Goal: Task Accomplishment & Management: Complete application form

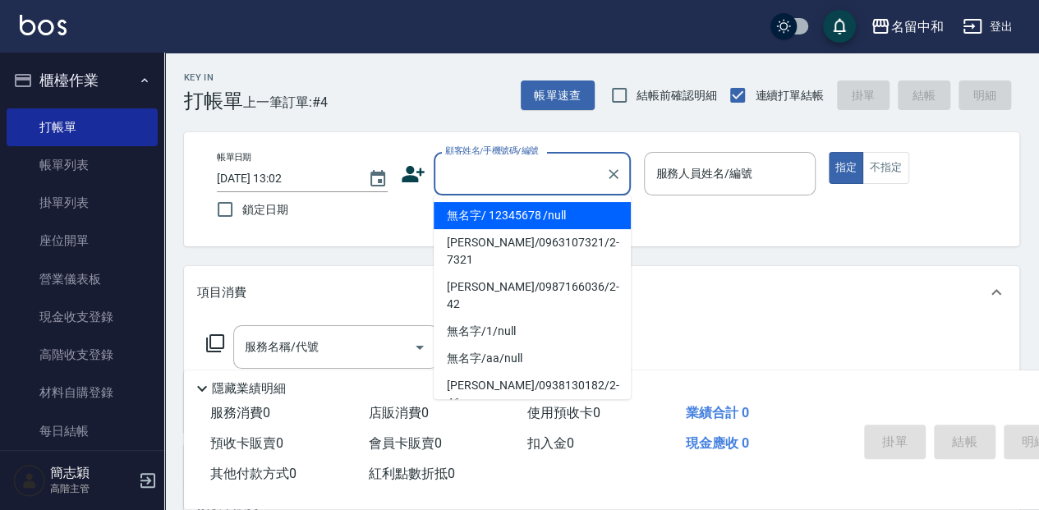
click at [457, 177] on input "顧客姓名/手機號碼/編號" at bounding box center [520, 173] width 158 height 29
click at [484, 222] on li "無名字/ 12345678 /null" at bounding box center [532, 215] width 197 height 27
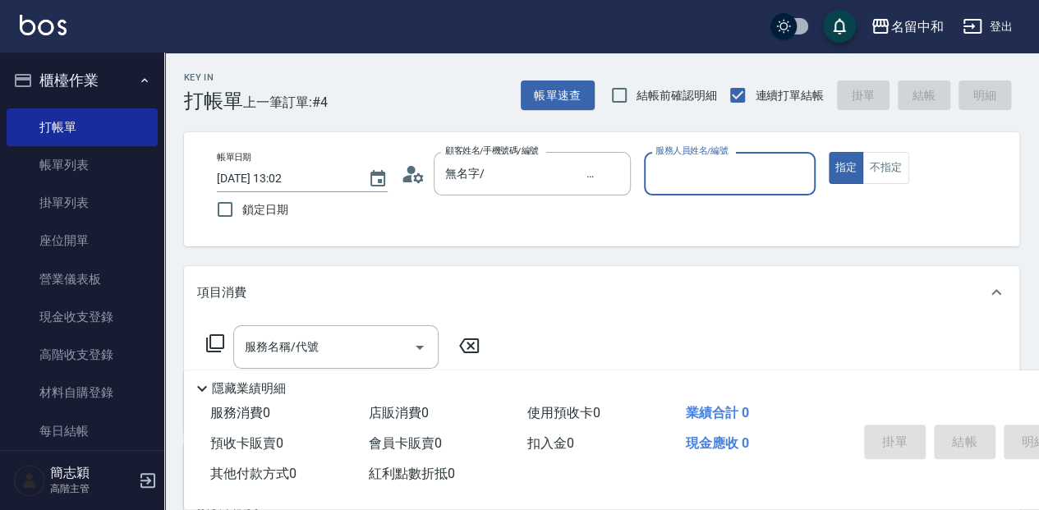
type input "無名字/ 12345678 /null"
click at [723, 169] on input "服務人員姓名/編號" at bounding box center [729, 173] width 156 height 29
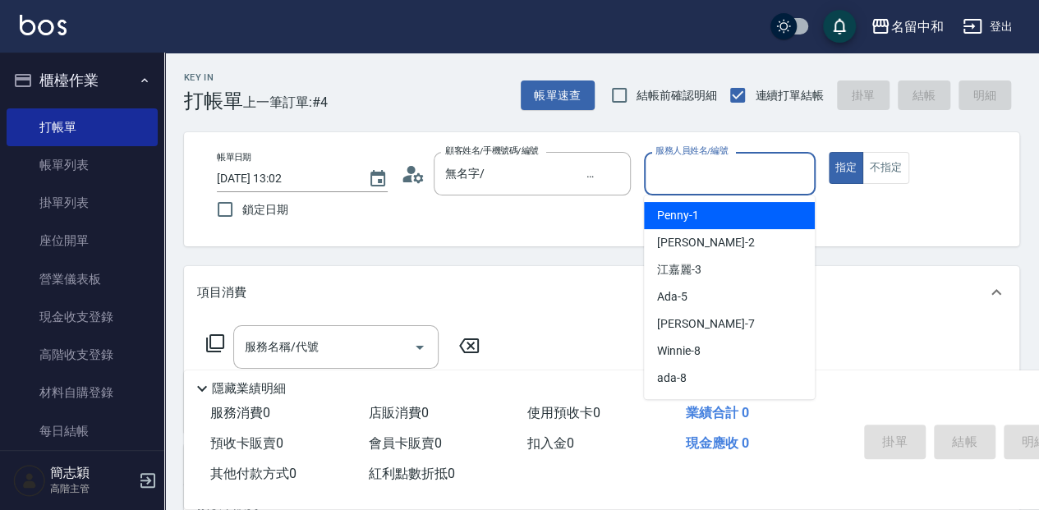
click at [712, 168] on input "服務人員姓名/編號" at bounding box center [729, 173] width 156 height 29
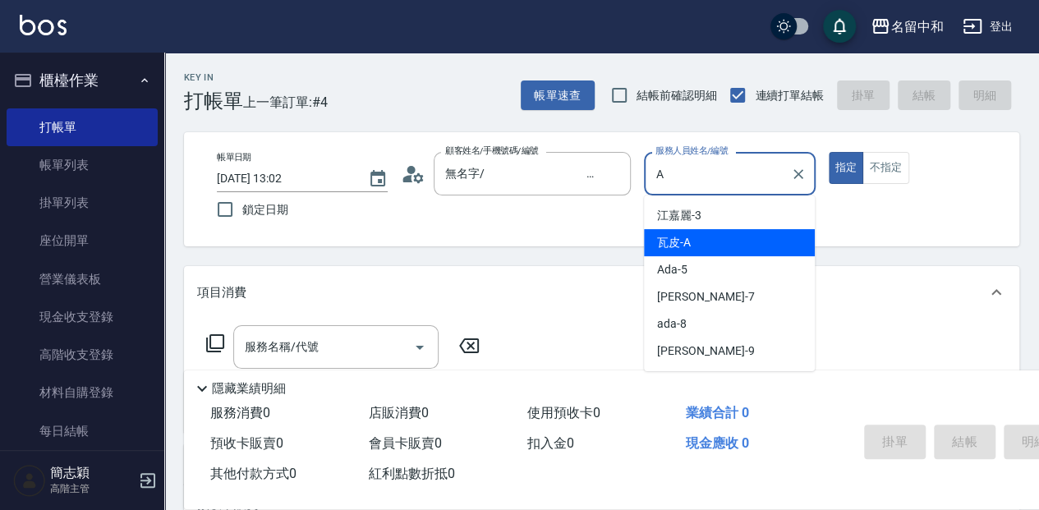
type input "瓦皮-A"
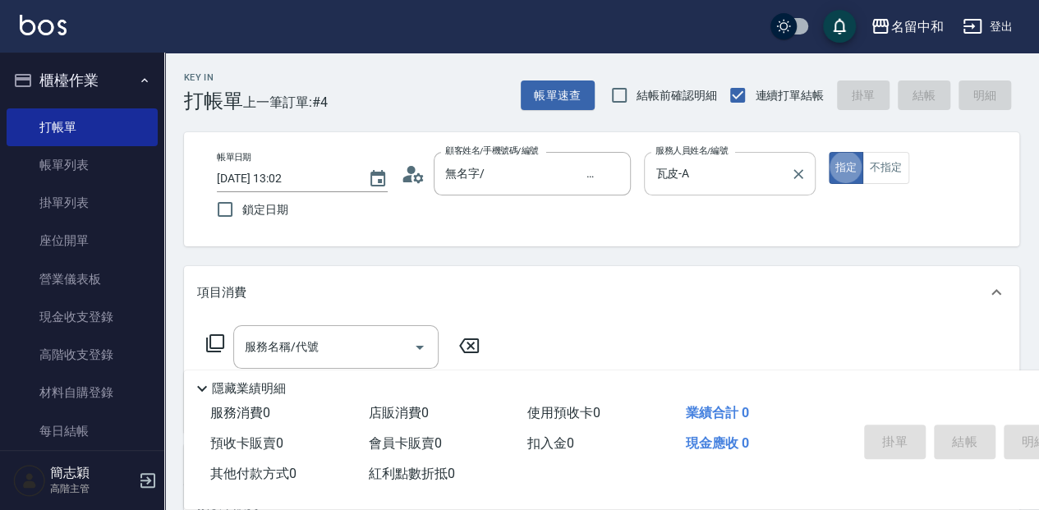
type button "true"
click at [232, 384] on p "隱藏業績明細" at bounding box center [249, 388] width 74 height 17
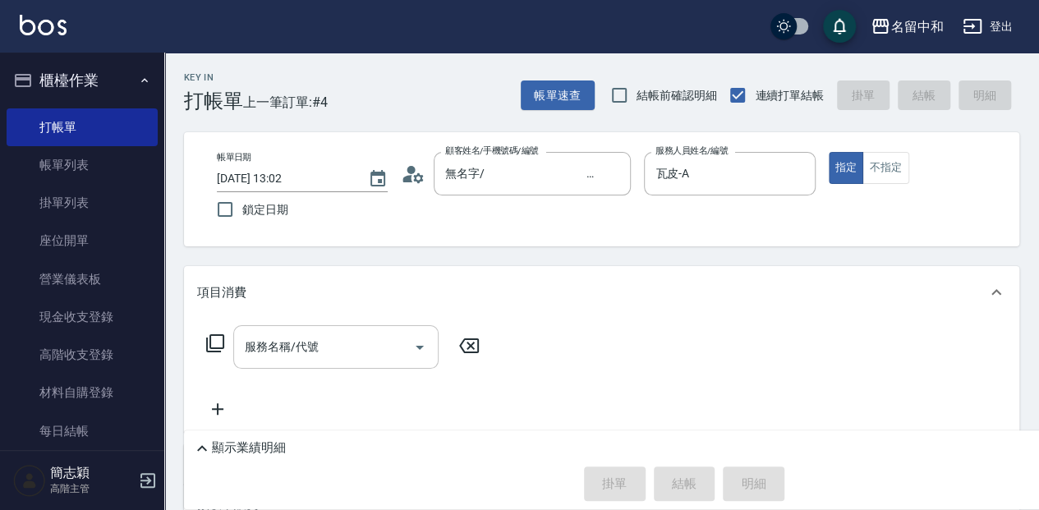
click at [269, 352] on input "服務名稱/代號" at bounding box center [324, 347] width 166 height 29
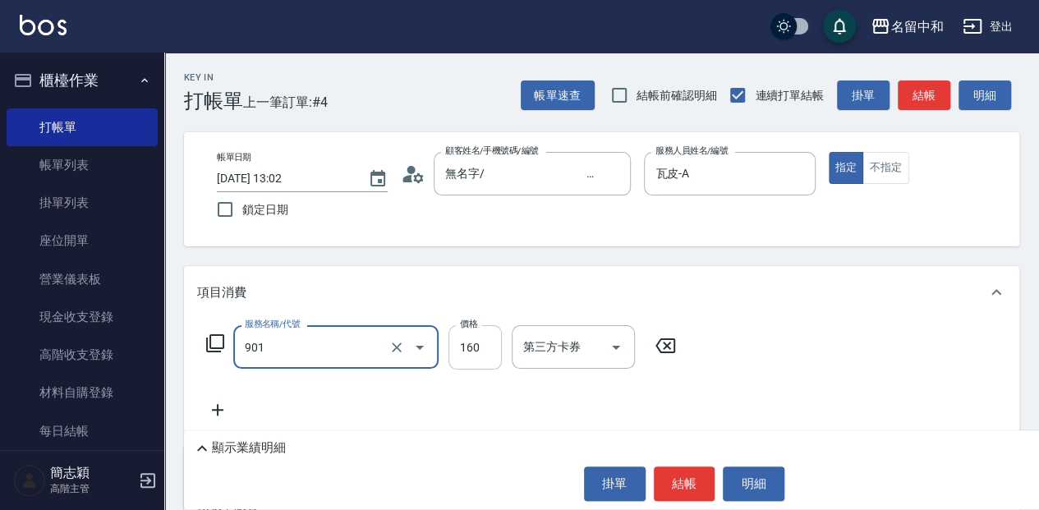
type input "修手(901)"
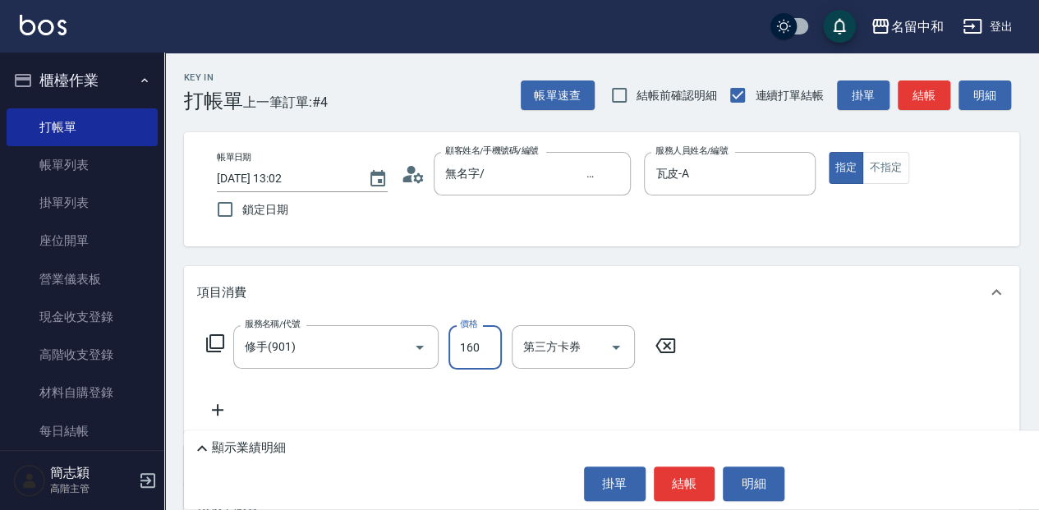
click at [470, 355] on input "160" at bounding box center [474, 347] width 53 height 44
type input "1000"
click at [700, 487] on button "結帳" at bounding box center [685, 483] width 62 height 34
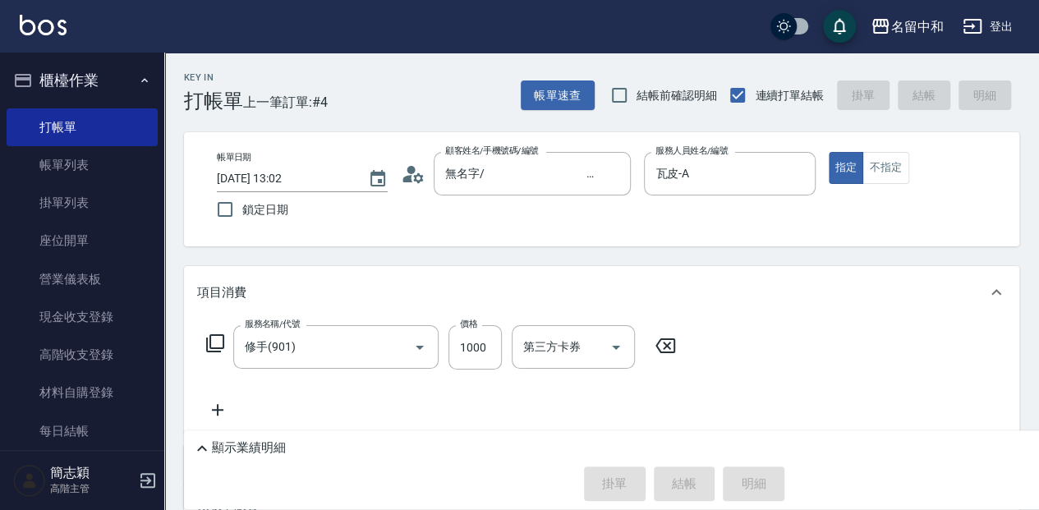
type input "[DATE] 13:58"
